Goal: Download file/media

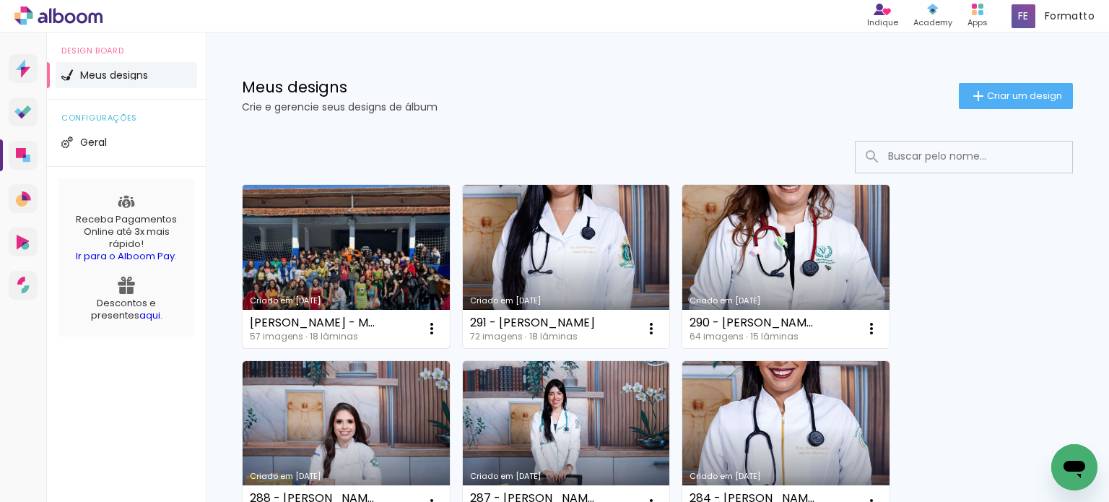
click at [306, 227] on link "Criado em [DATE]" at bounding box center [346, 266] width 207 height 163
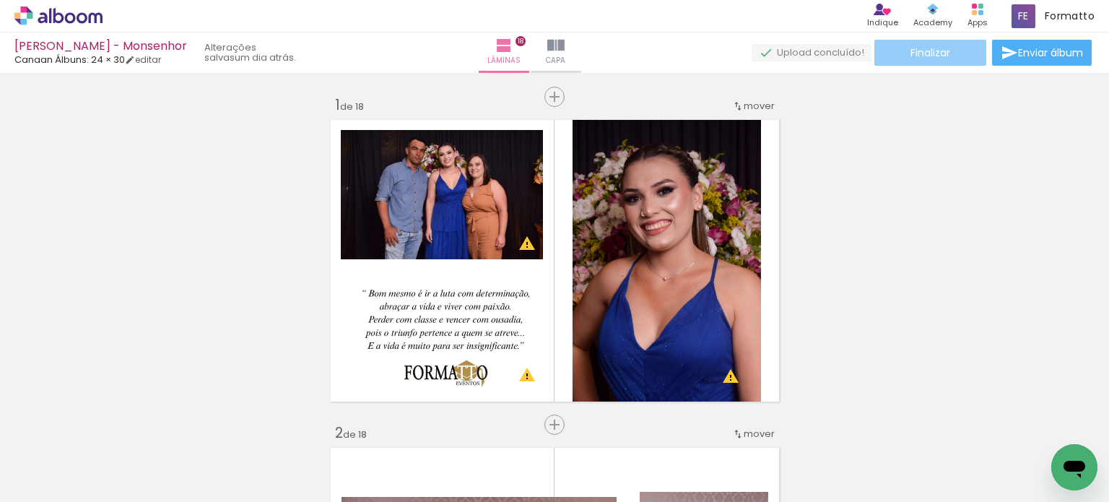
click at [934, 58] on span "Finalizar" at bounding box center [930, 53] width 40 height 10
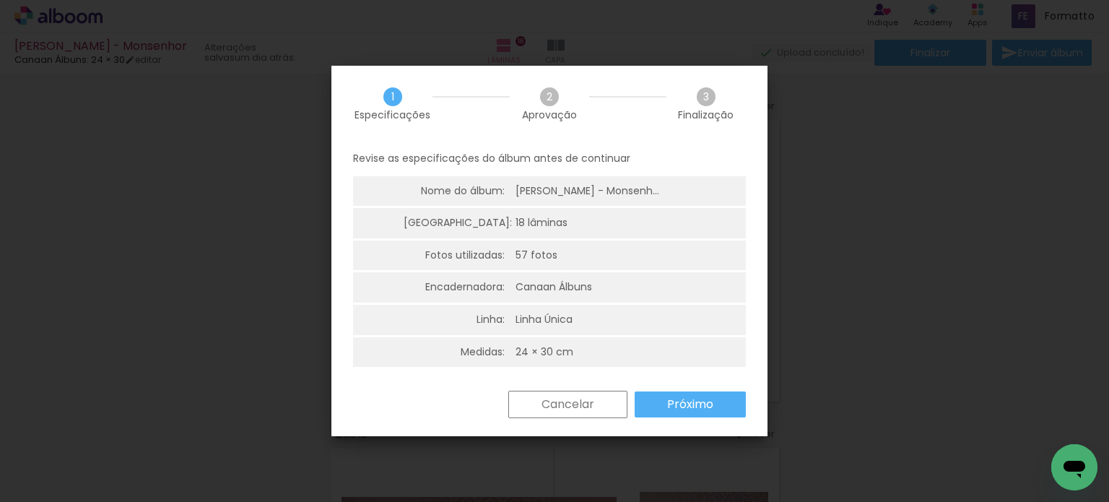
click at [0, 0] on slot "Próximo" at bounding box center [0, 0] width 0 height 0
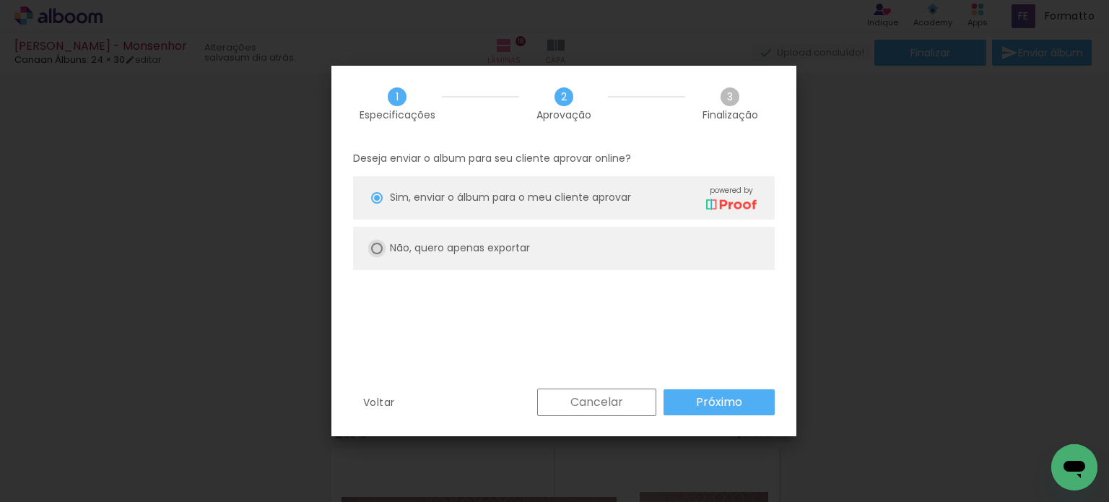
click at [0, 0] on div at bounding box center [0, 0] width 0 height 0
type paper-radio-button "on"
click at [0, 0] on slot "Próximo" at bounding box center [0, 0] width 0 height 0
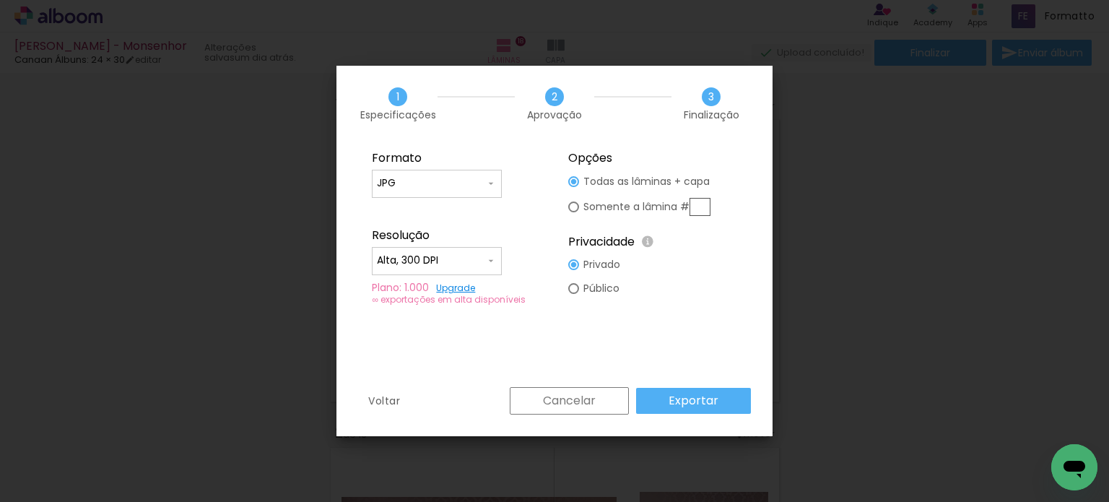
click at [0, 0] on slot "Exportar" at bounding box center [0, 0] width 0 height 0
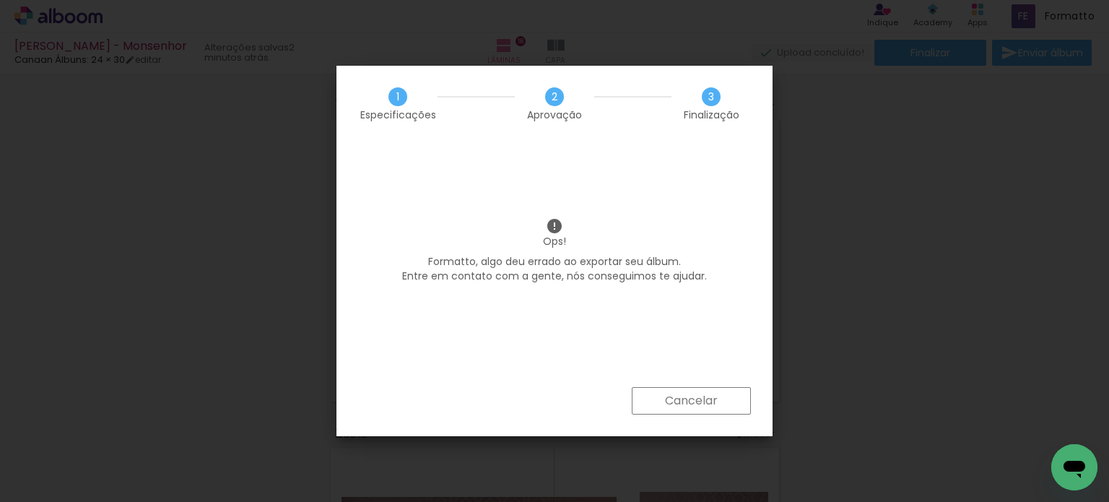
click at [0, 0] on slot "Cancelar" at bounding box center [0, 0] width 0 height 0
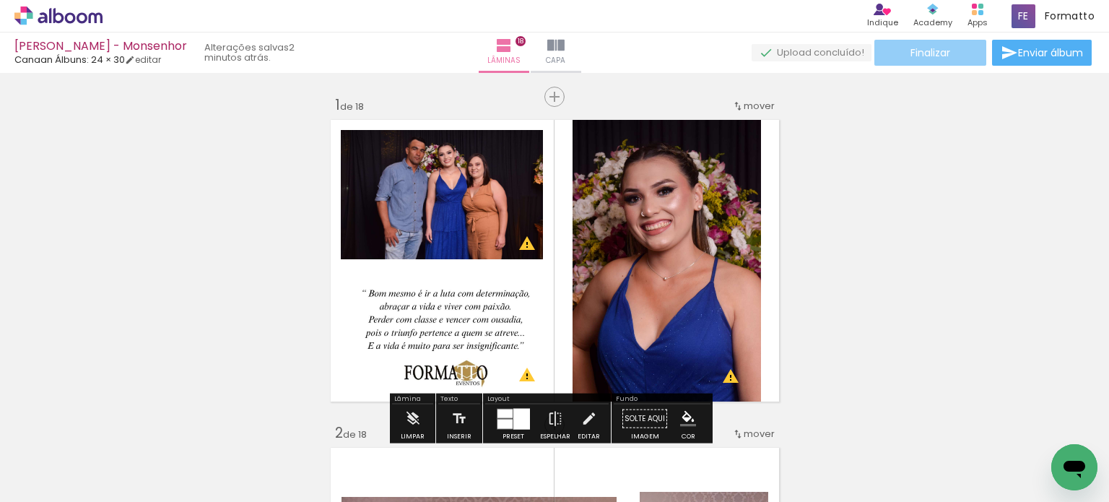
click at [953, 59] on paper-button "Finalizar" at bounding box center [930, 53] width 112 height 26
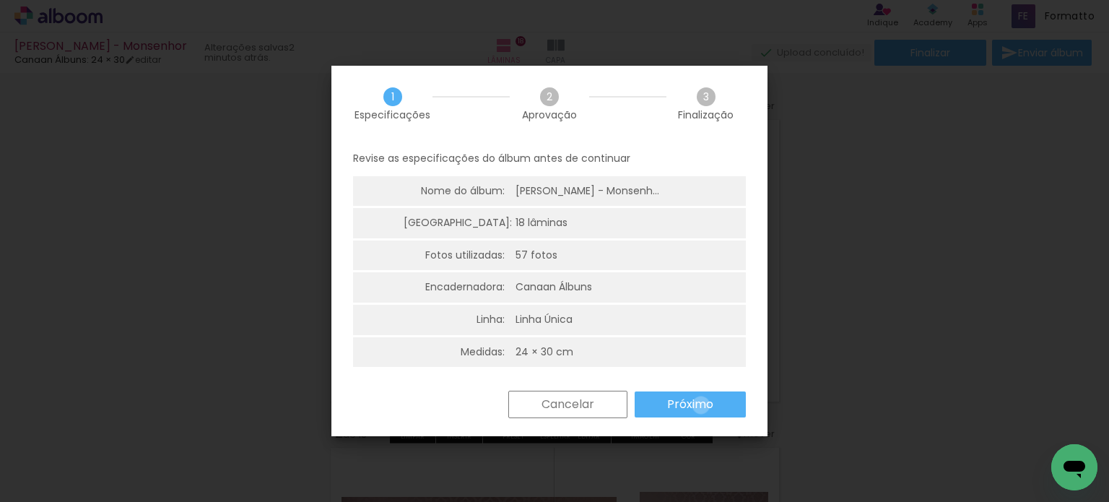
click at [0, 0] on slot "Próximo" at bounding box center [0, 0] width 0 height 0
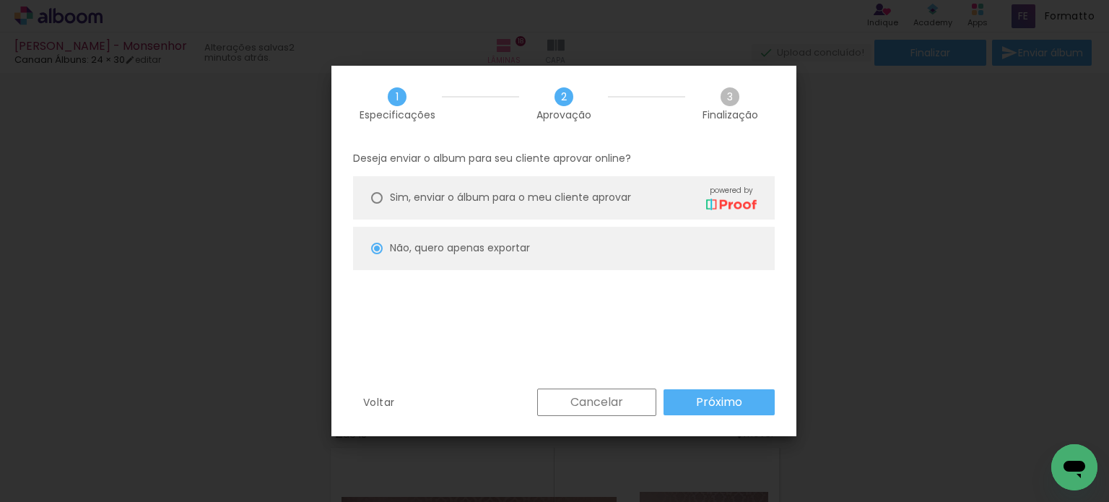
click at [0, 0] on slot "Próximo" at bounding box center [0, 0] width 0 height 0
type input "Alta, 300 DPI"
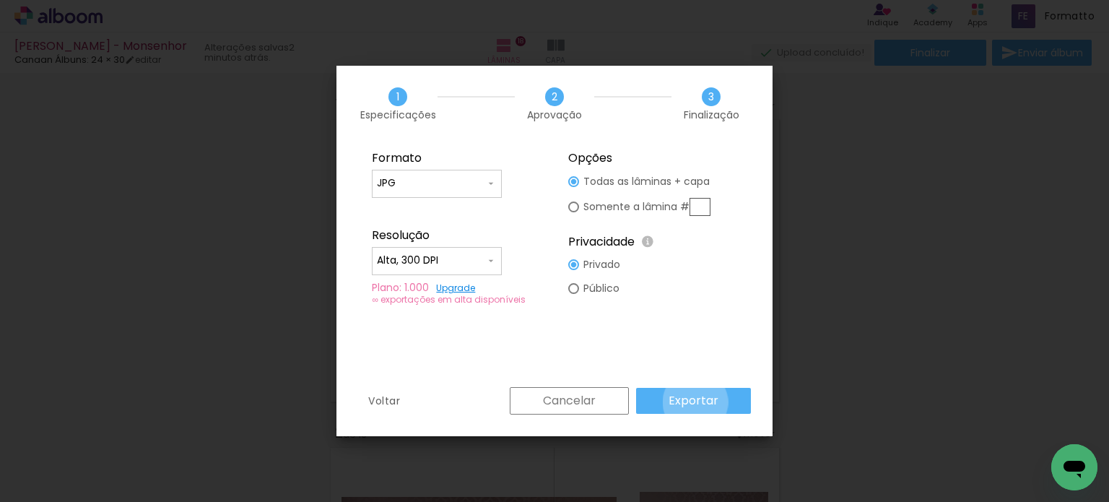
click at [0, 0] on slot "Exportar" at bounding box center [0, 0] width 0 height 0
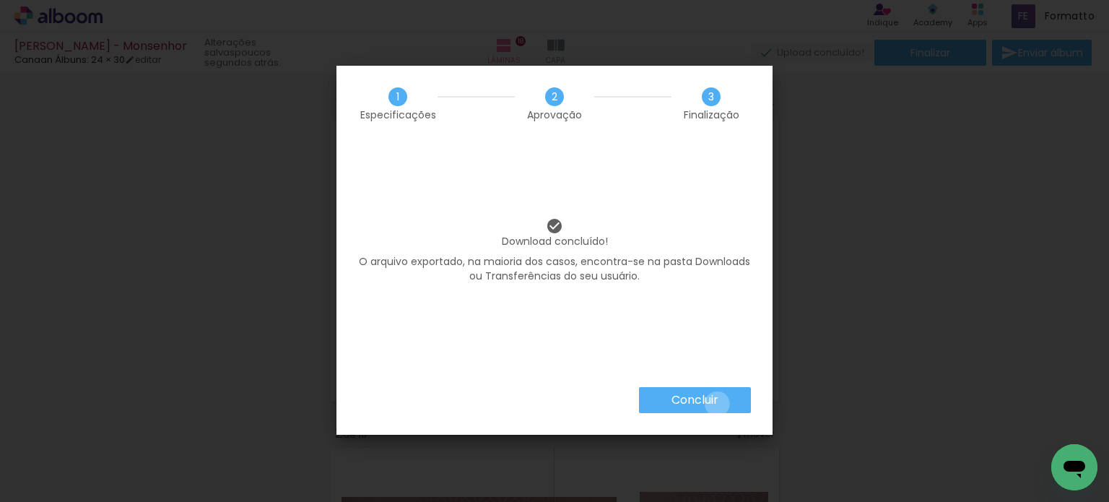
click at [0, 0] on slot "Concluir" at bounding box center [0, 0] width 0 height 0
